Goal: Navigation & Orientation: Find specific page/section

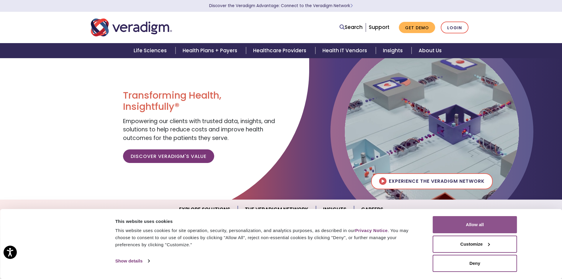
click at [473, 224] on button "Allow all" at bounding box center [475, 224] width 84 height 17
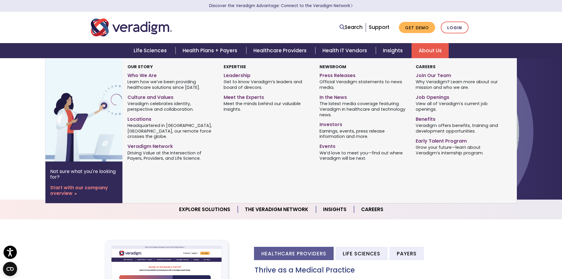
click at [428, 49] on link "About Us" at bounding box center [429, 50] width 37 height 15
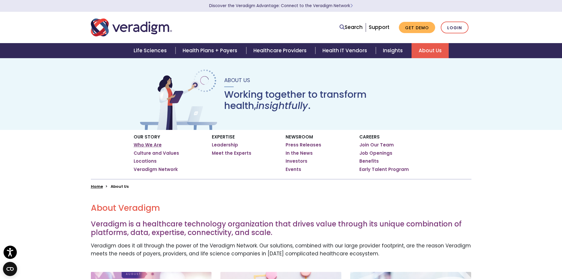
click at [152, 145] on link "Who We Are" at bounding box center [148, 145] width 28 height 6
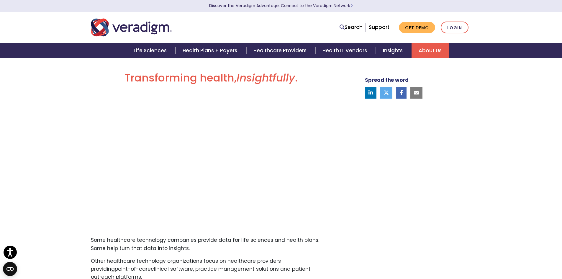
scroll to position [29, 0]
